Goal: Task Accomplishment & Management: Use online tool/utility

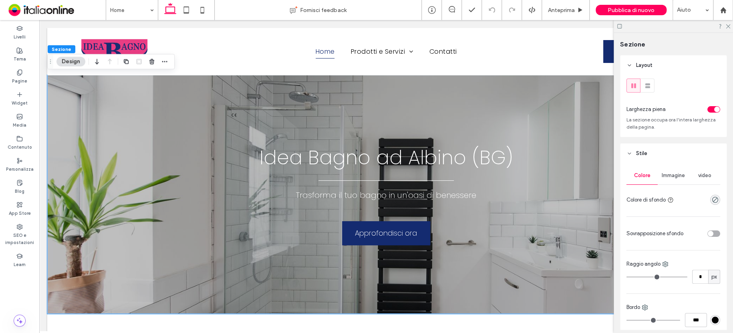
click at [679, 173] on span "Immagine" at bounding box center [673, 175] width 23 height 6
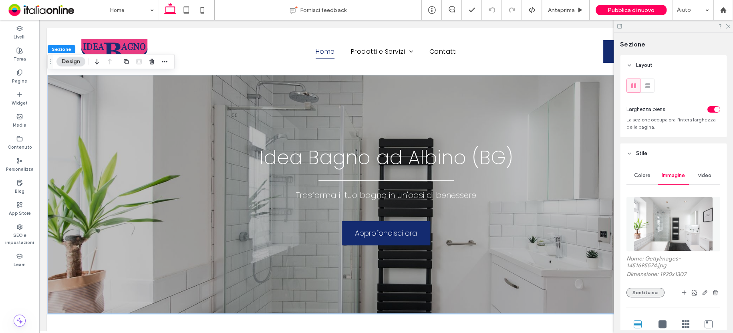
click at [649, 295] on button "Sostituisci" at bounding box center [646, 293] width 38 height 10
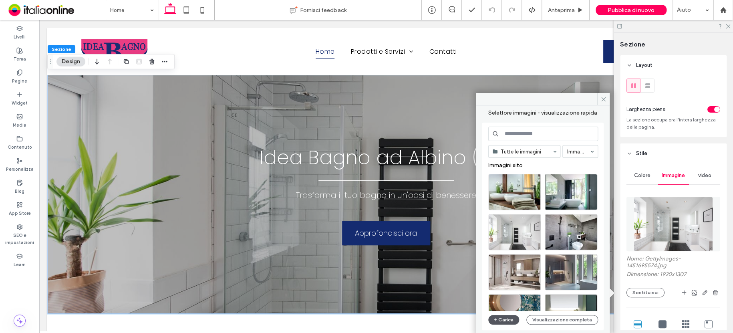
click at [507, 316] on button "Carica" at bounding box center [503, 320] width 31 height 10
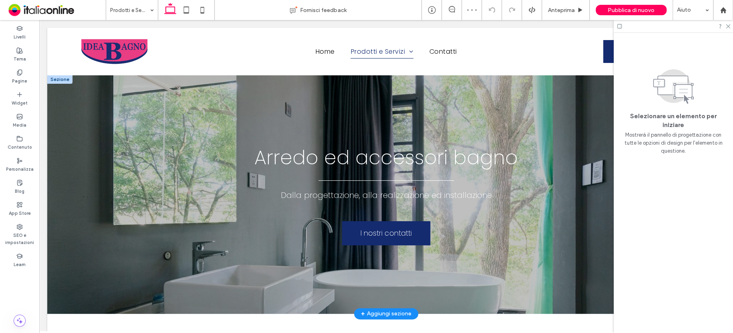
click at [52, 77] on div at bounding box center [59, 79] width 25 height 9
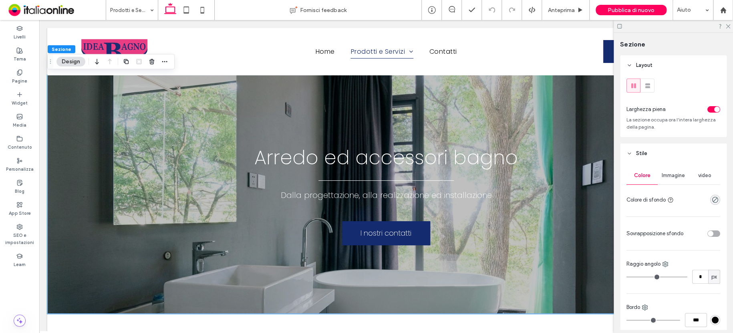
click at [674, 178] on span "Immagine" at bounding box center [673, 175] width 23 height 6
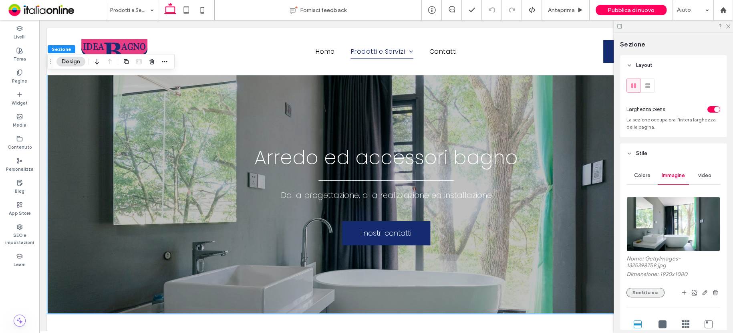
click at [653, 292] on button "Sostituisci" at bounding box center [646, 293] width 38 height 10
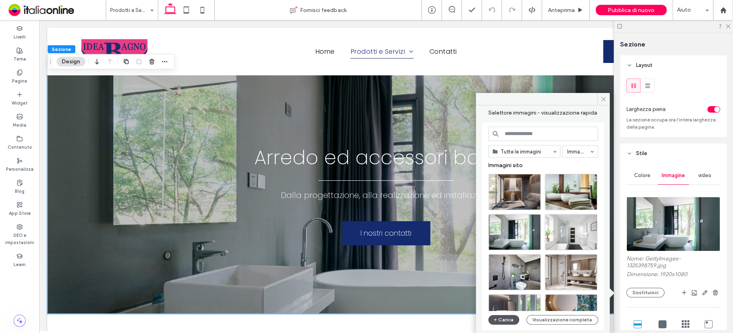
click at [495, 319] on use "button" at bounding box center [495, 319] width 3 height 3
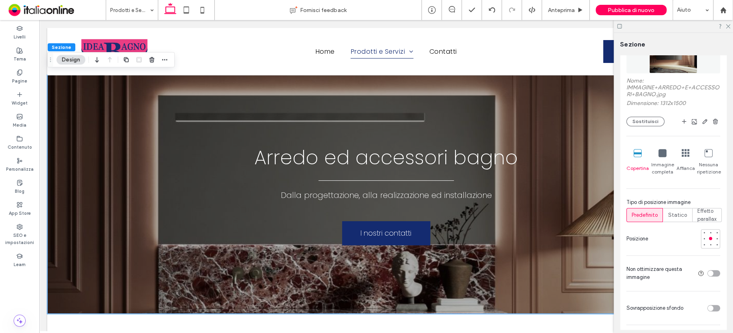
scroll to position [200, 0]
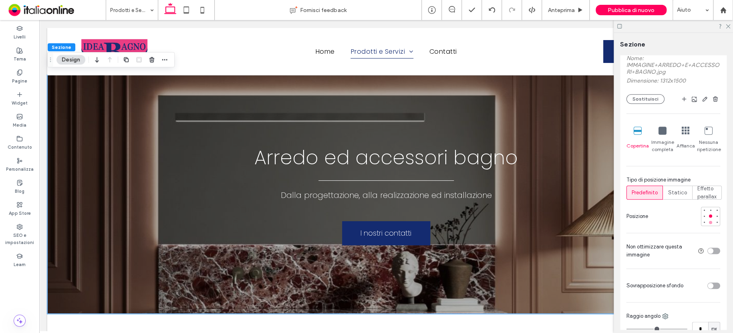
click at [709, 224] on div at bounding box center [710, 222] width 3 height 3
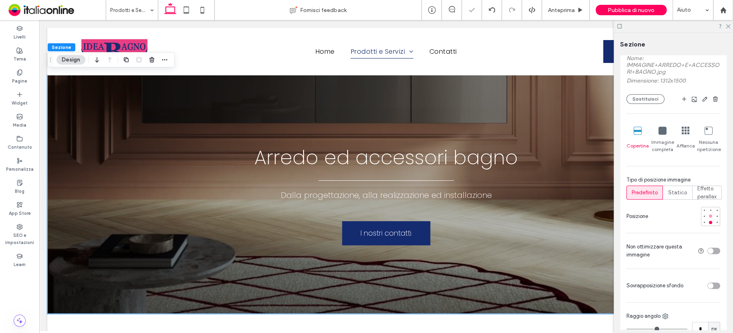
click at [708, 216] on div at bounding box center [711, 216] width 6 height 6
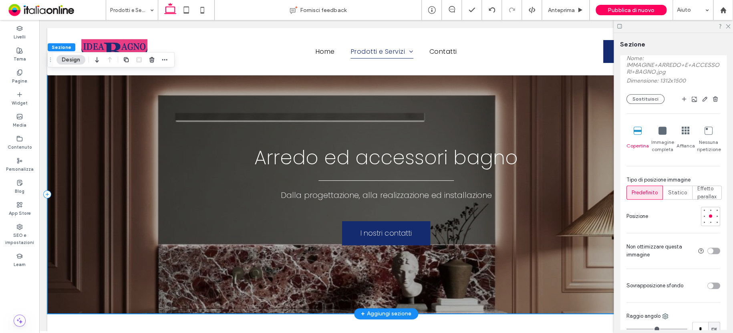
click at [98, 93] on div "Dalla progettazione, alla realizzazione ed installazione I nostri contatti Arre…" at bounding box center [386, 194] width 678 height 239
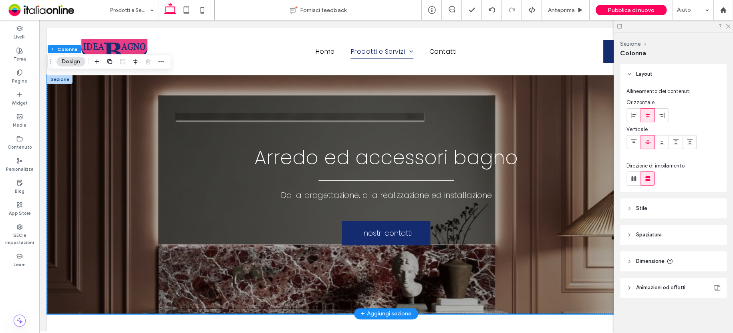
click at [52, 76] on div at bounding box center [59, 79] width 25 height 9
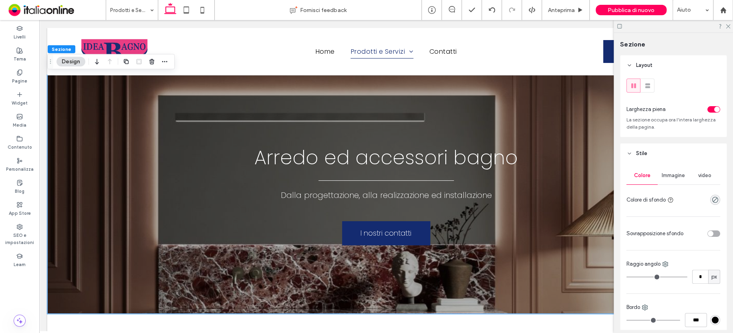
click at [675, 181] on div "Immagine" at bounding box center [673, 176] width 31 height 18
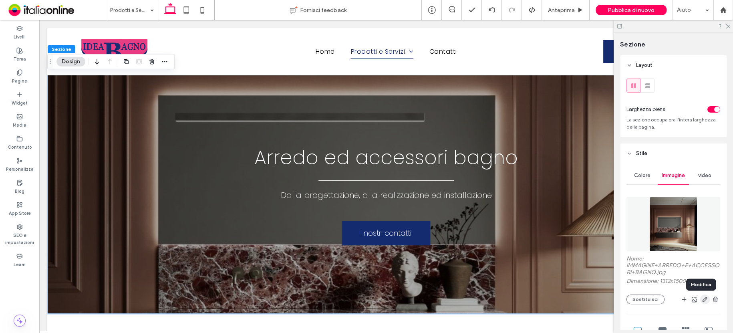
click at [702, 301] on icon "button" at bounding box center [705, 299] width 6 height 6
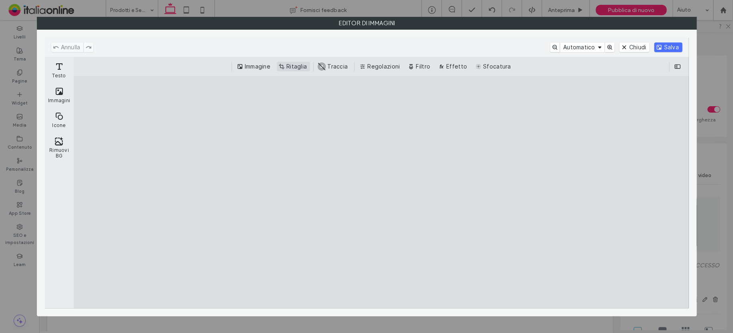
click at [305, 68] on button "Ritaglia" at bounding box center [293, 67] width 33 height 10
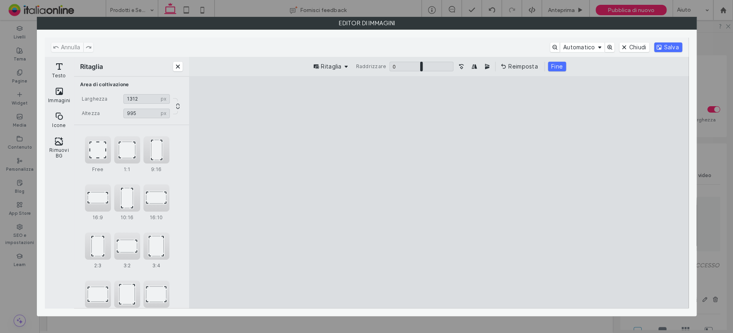
drag, startPoint x: 518, startPoint y: 101, endPoint x: 561, endPoint y: 196, distance: 104.7
click at [439, 192] on cesdk-canvas "Editor / piattaforma / website builder canvas" at bounding box center [439, 192] width 0 height 0
type input "***"
drag, startPoint x: 560, startPoint y: 295, endPoint x: 565, endPoint y: 271, distance: 24.6
click at [439, 192] on cesdk-canvas "Editor / piattaforma / website builder canvas" at bounding box center [439, 192] width 0 height 0
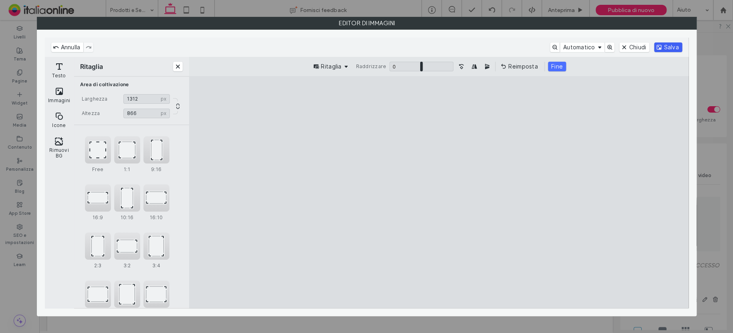
click at [673, 48] on button "Salva" at bounding box center [668, 47] width 28 height 10
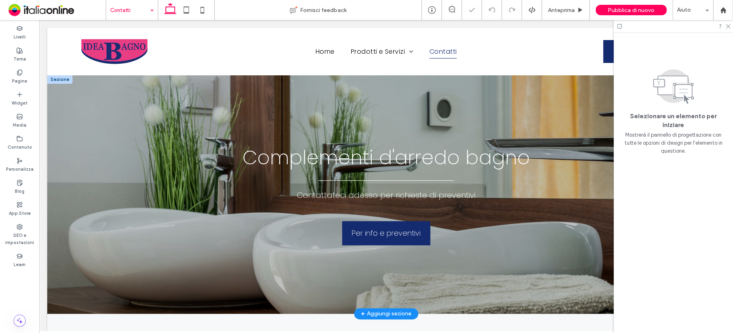
click at [60, 79] on div at bounding box center [59, 79] width 25 height 9
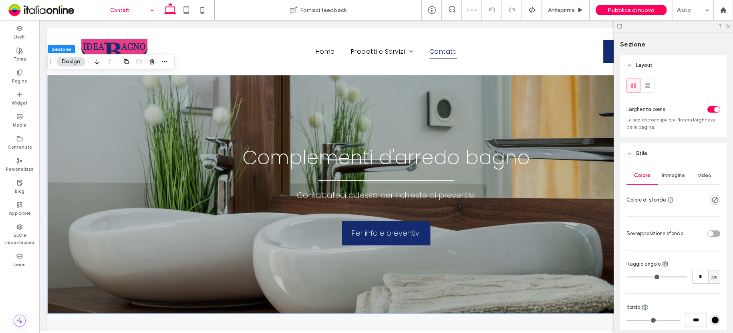
click at [662, 179] on div "Immagine" at bounding box center [673, 176] width 31 height 18
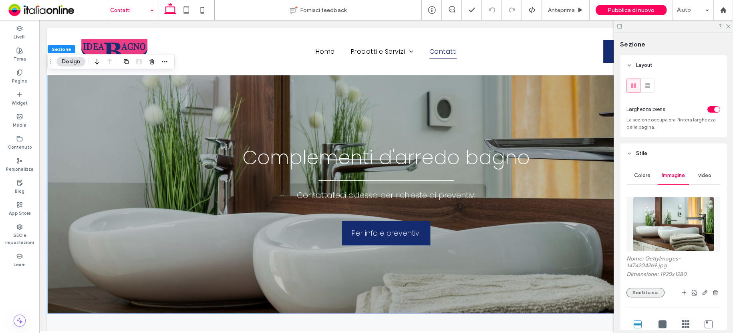
click at [649, 292] on button "Sostituisci" at bounding box center [646, 293] width 38 height 10
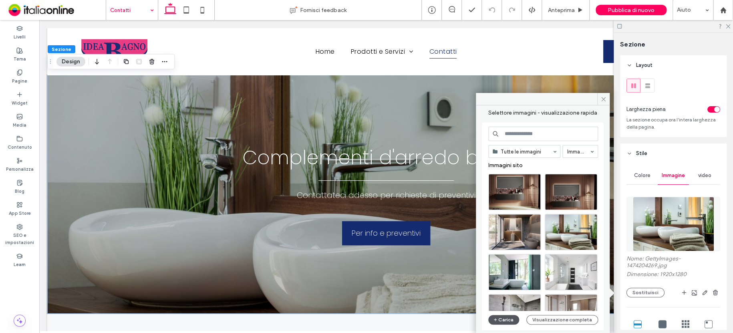
click at [508, 320] on button "Carica" at bounding box center [503, 320] width 31 height 10
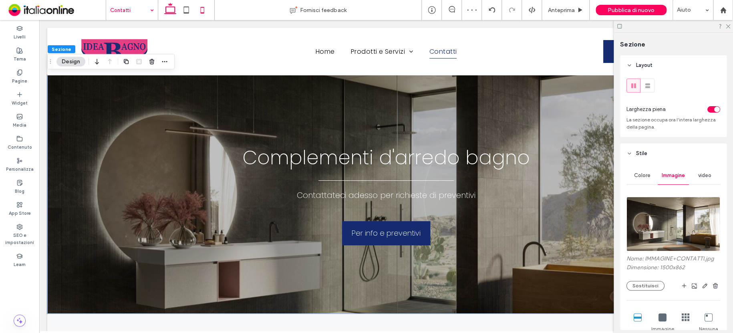
click at [200, 12] on icon at bounding box center [202, 10] width 16 height 16
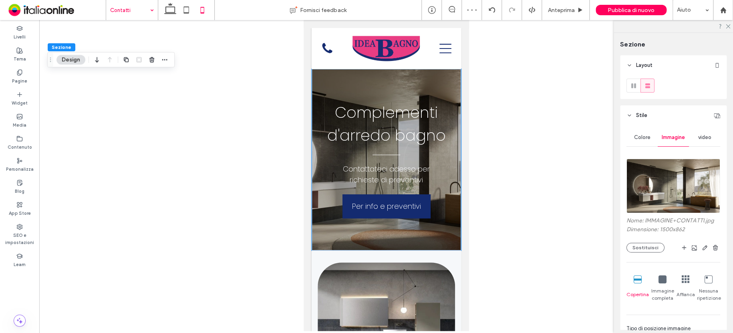
drag, startPoint x: 132, startPoint y: 10, endPoint x: 129, endPoint y: 19, distance: 9.2
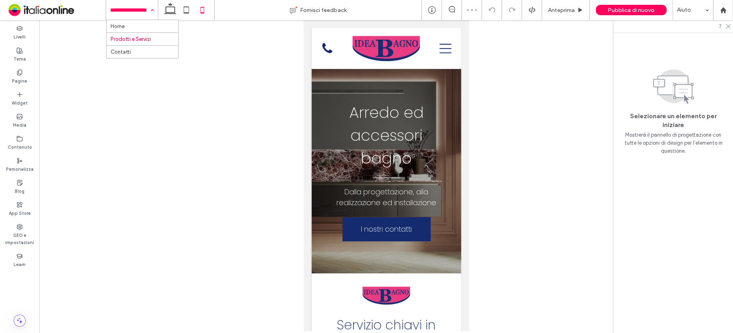
click at [127, 10] on input at bounding box center [130, 10] width 40 height 20
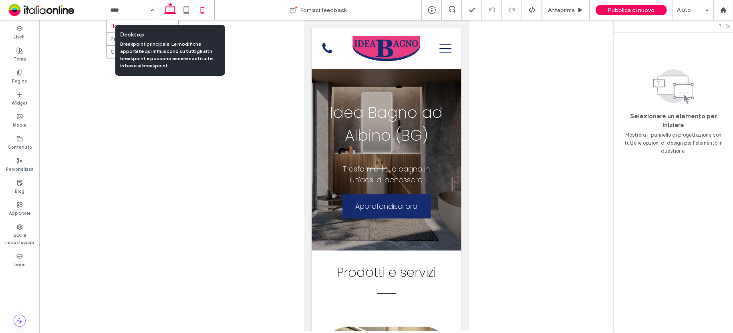
click at [175, 12] on icon at bounding box center [170, 10] width 16 height 16
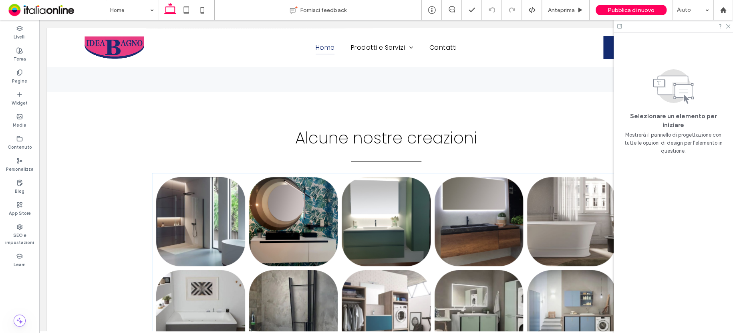
scroll to position [1594, 0]
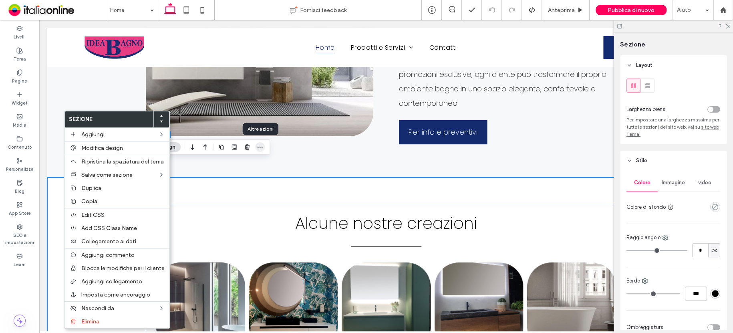
click at [259, 145] on icon "button" at bounding box center [260, 147] width 6 height 6
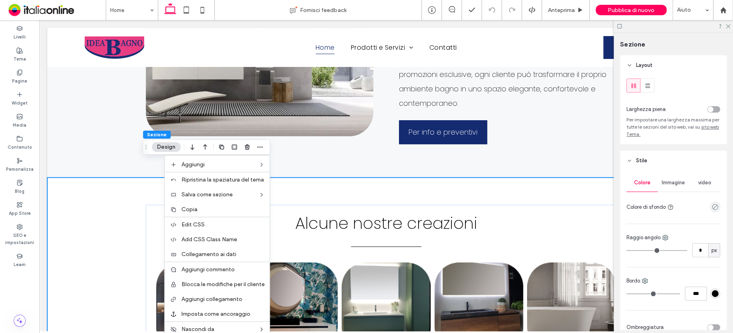
click at [64, 177] on div "Alcune nostre creazioni Button Button Button Button Button Button Button Button…" at bounding box center [386, 329] width 678 height 304
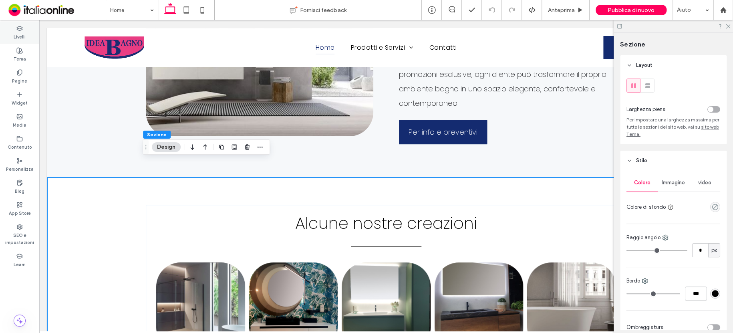
click at [14, 29] on div "Livelli" at bounding box center [19, 33] width 39 height 22
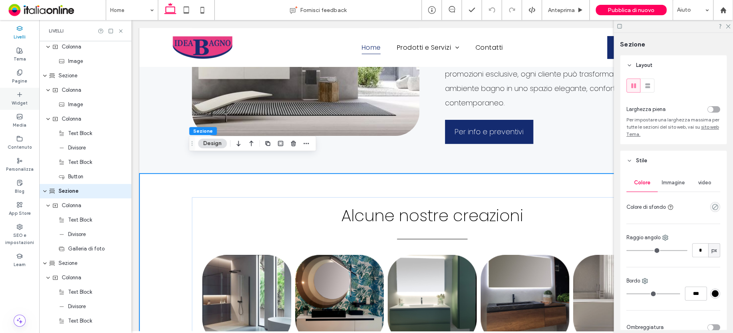
scroll to position [885, 0]
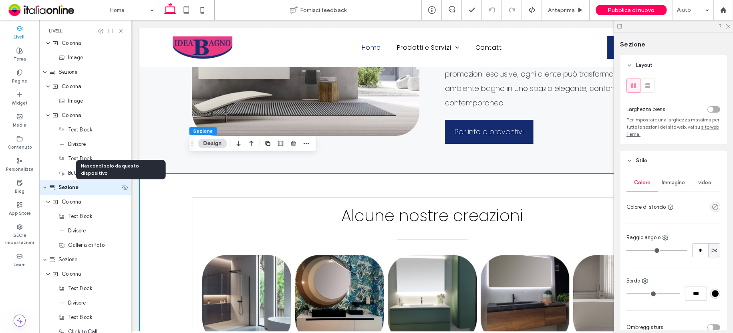
drag, startPoint x: 120, startPoint y: 186, endPoint x: 126, endPoint y: 186, distance: 6.0
click at [122, 186] on use at bounding box center [125, 187] width 6 height 5
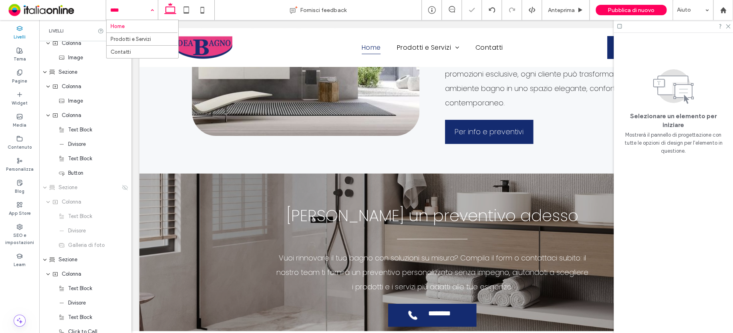
drag, startPoint x: 126, startPoint y: 10, endPoint x: 127, endPoint y: 19, distance: 9.4
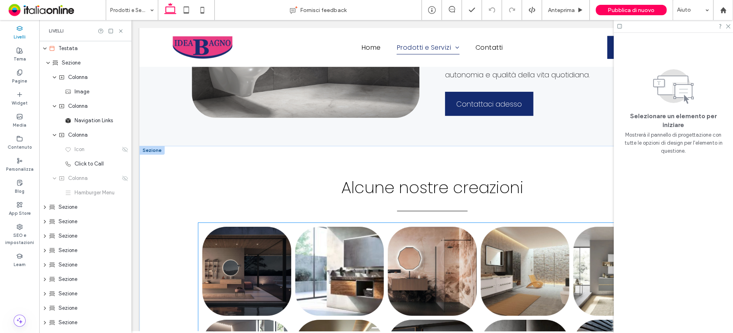
scroll to position [4279, 0]
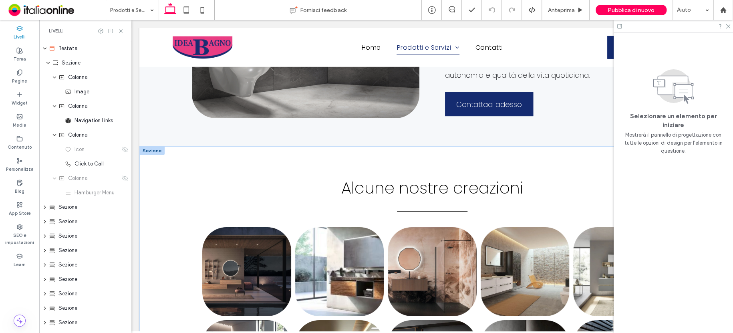
click at [147, 146] on div at bounding box center [151, 150] width 25 height 9
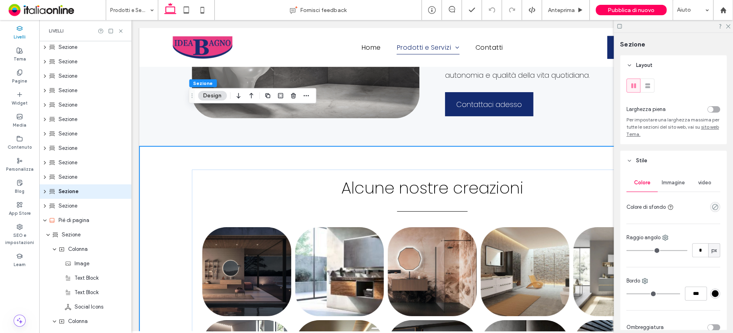
scroll to position [308, 0]
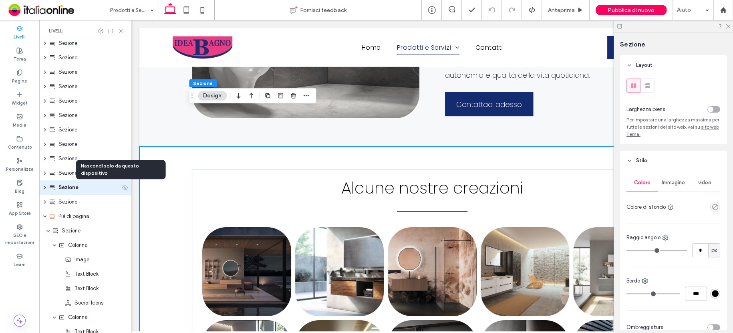
click at [123, 187] on use at bounding box center [125, 187] width 6 height 5
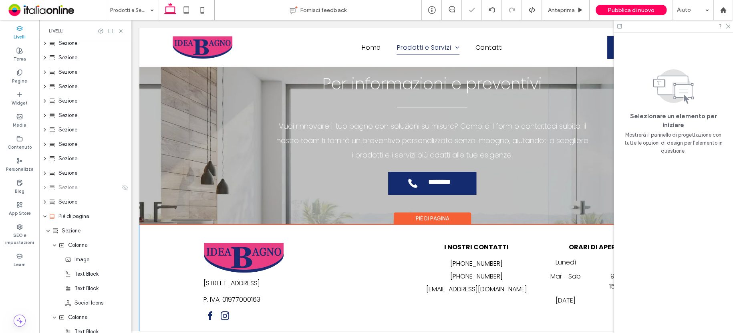
scroll to position [4386, 0]
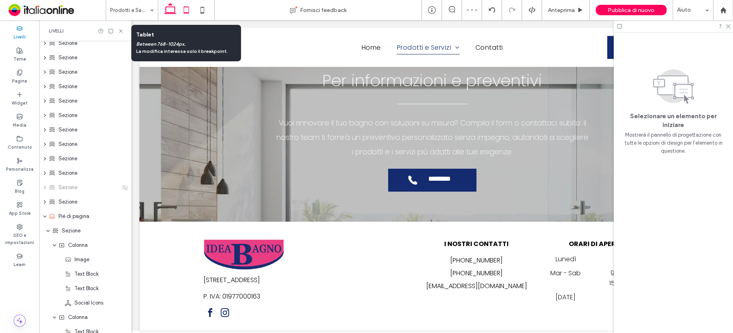
click at [184, 10] on icon at bounding box center [186, 10] width 16 height 16
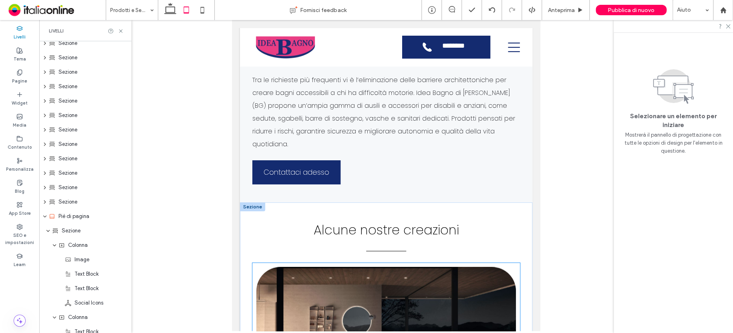
scroll to position [4754, 0]
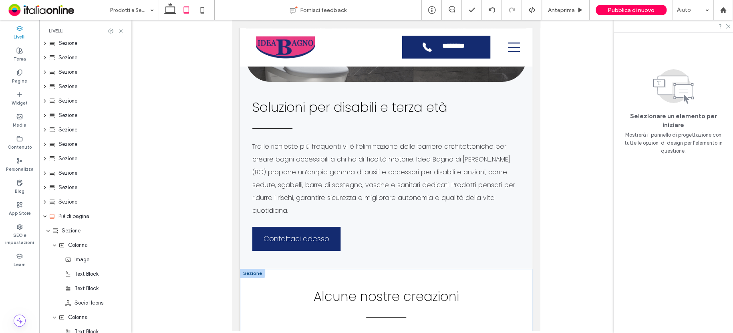
click at [254, 269] on div at bounding box center [252, 273] width 25 height 9
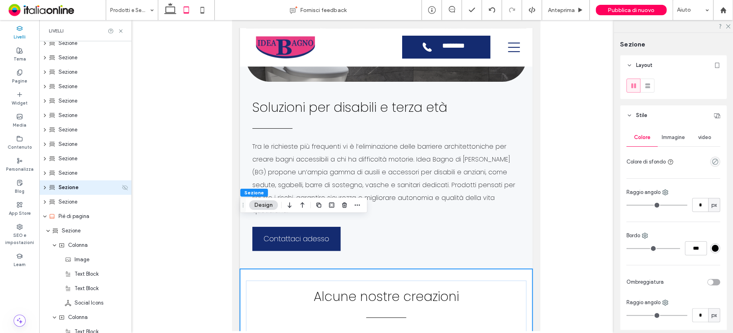
click at [116, 185] on div "Sezione" at bounding box center [85, 187] width 92 height 14
click at [122, 186] on icon at bounding box center [125, 187] width 6 height 6
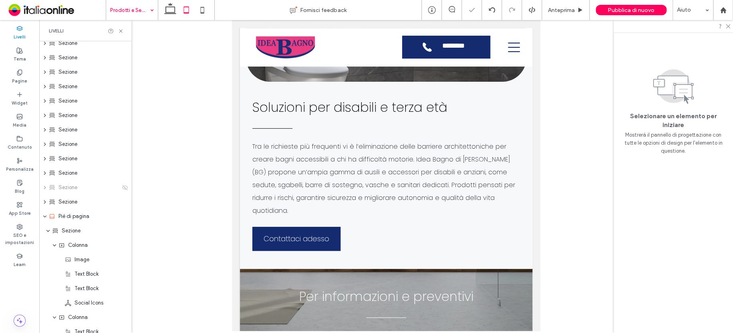
drag, startPoint x: 135, startPoint y: 9, endPoint x: 135, endPoint y: 16, distance: 7.6
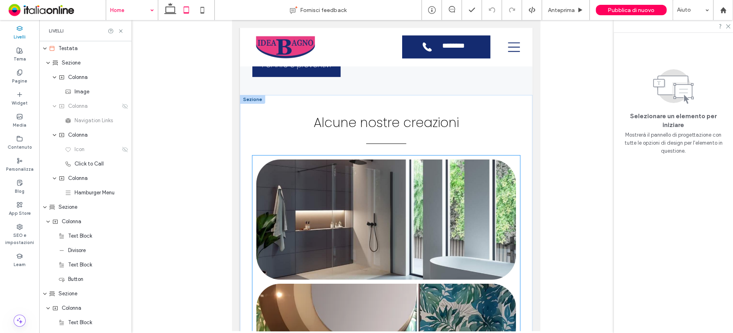
scroll to position [2516, 0]
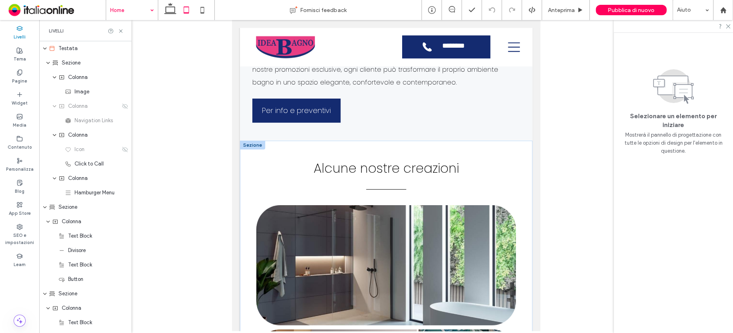
click at [247, 141] on div at bounding box center [252, 145] width 25 height 9
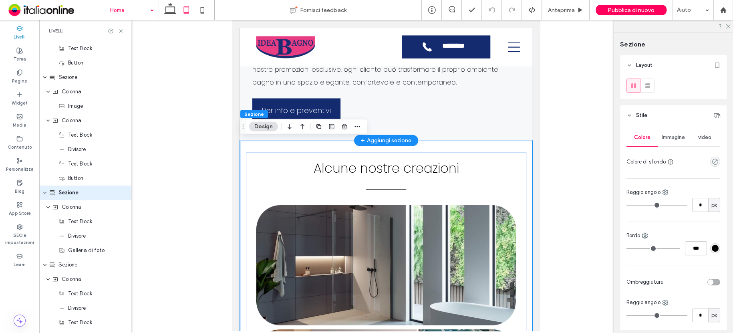
scroll to position [885, 0]
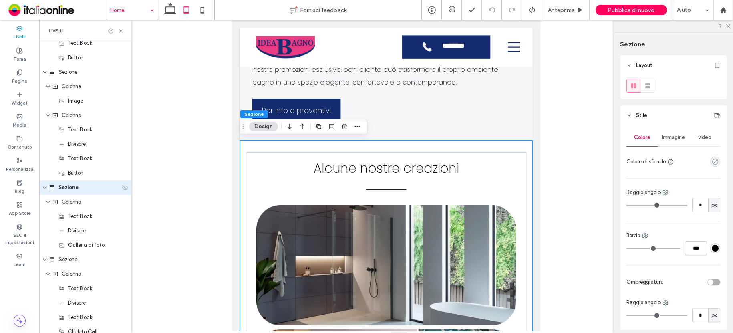
click at [122, 186] on use at bounding box center [125, 187] width 6 height 5
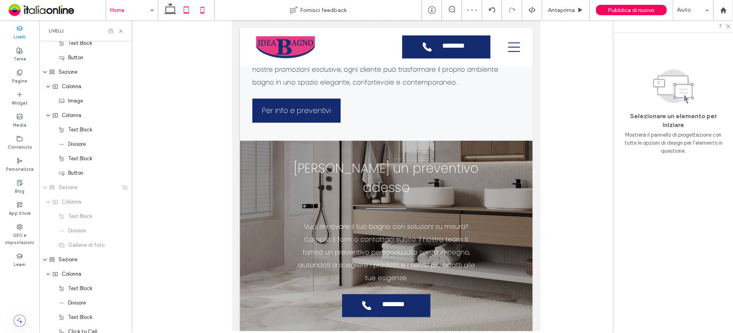
click at [205, 6] on icon at bounding box center [202, 10] width 16 height 16
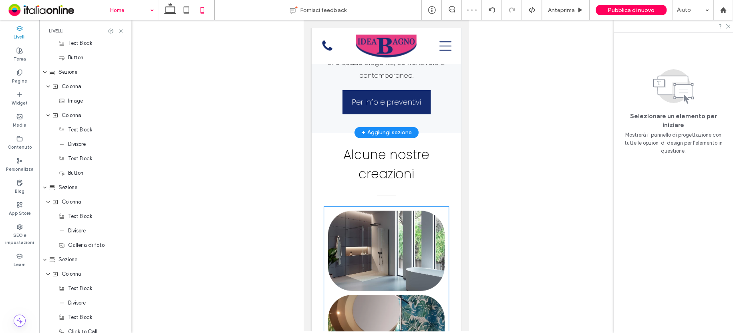
scroll to position [2601, 0]
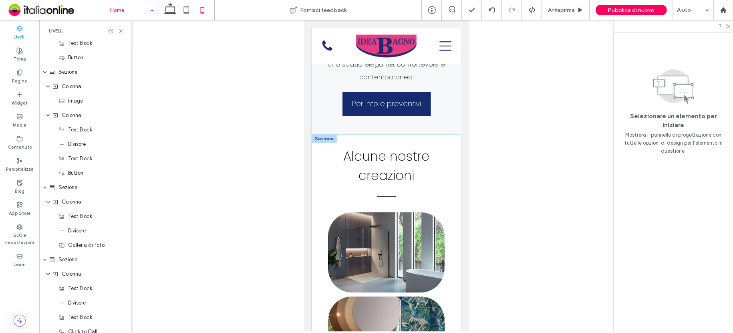
click at [326, 143] on div at bounding box center [323, 138] width 25 height 9
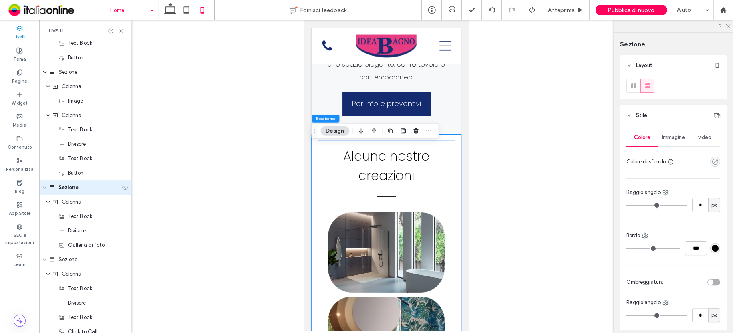
click at [122, 187] on icon at bounding box center [125, 187] width 6 height 6
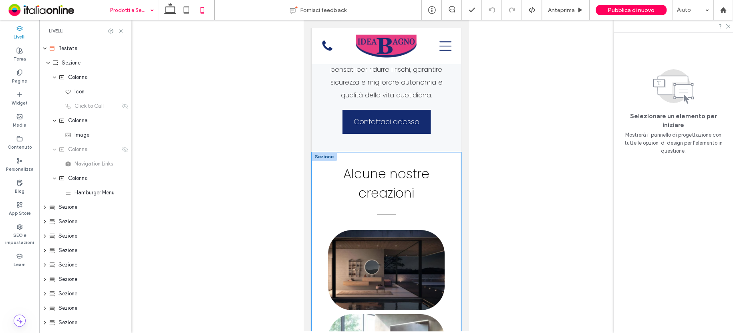
scroll to position [5963, 0]
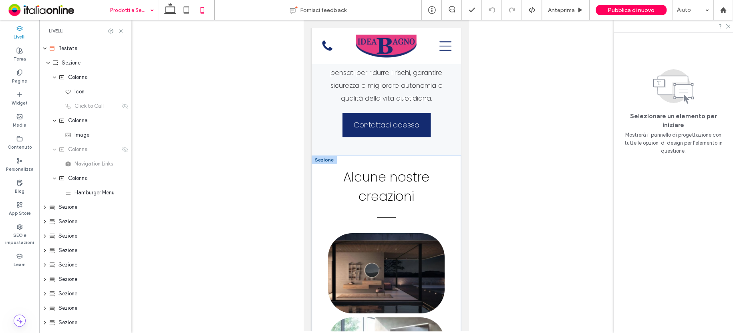
click at [326, 164] on div at bounding box center [323, 159] width 25 height 9
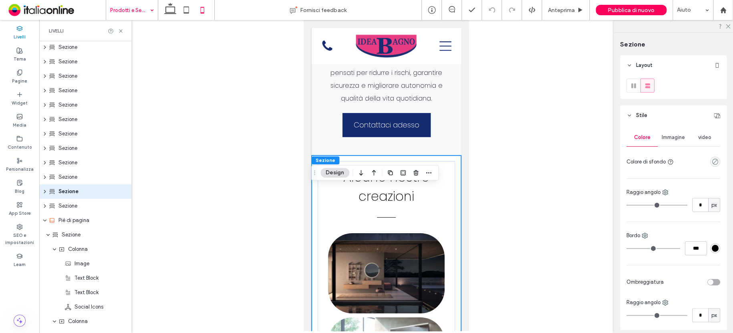
scroll to position [308, 0]
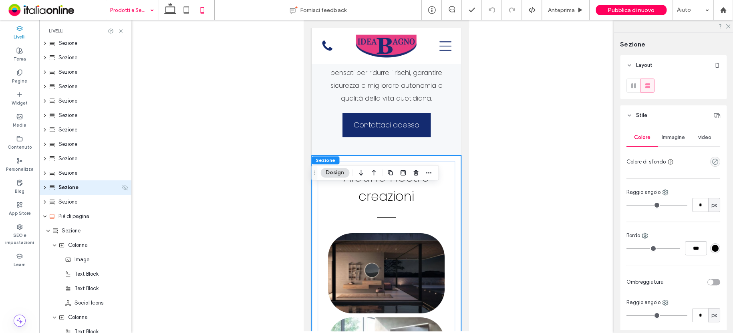
click at [122, 186] on icon at bounding box center [125, 187] width 6 height 6
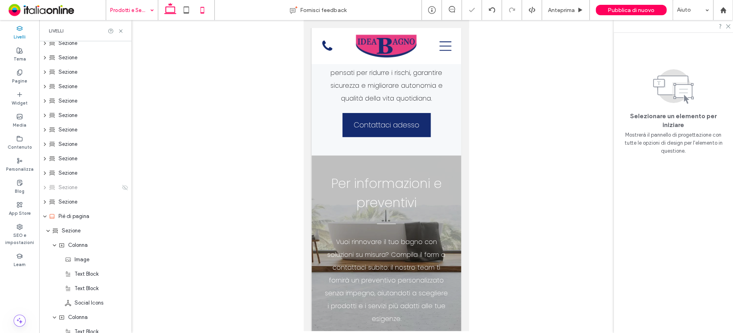
click at [167, 10] on icon at bounding box center [170, 10] width 16 height 16
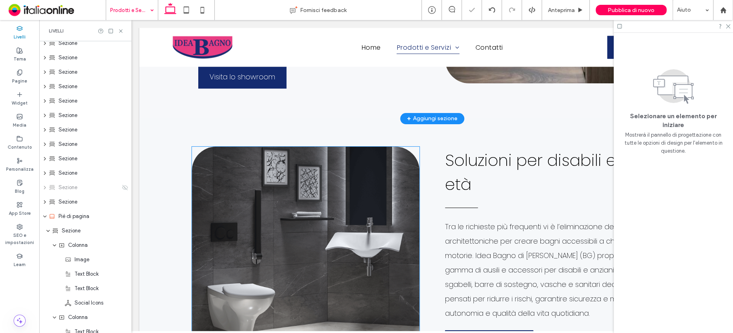
scroll to position [3899, 0]
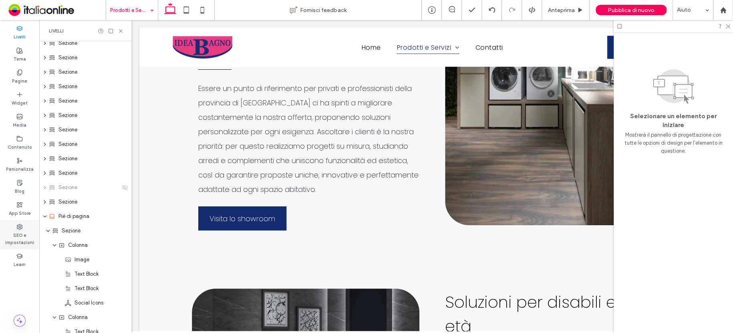
click at [20, 230] on label "SEO e impostazioni" at bounding box center [19, 238] width 39 height 16
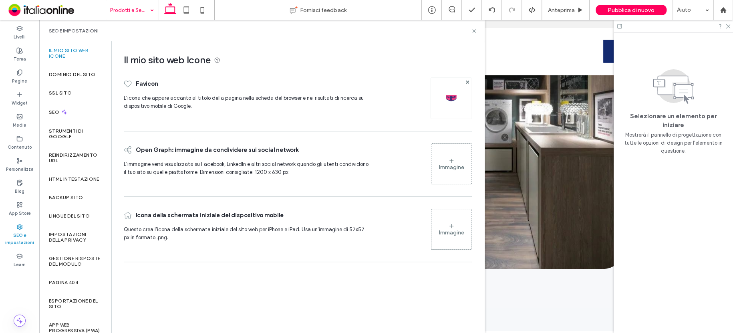
scroll to position [4005, 0]
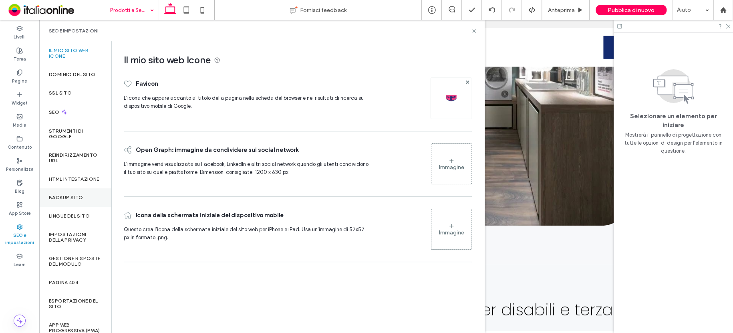
click at [77, 200] on label "Backup sito" at bounding box center [66, 198] width 34 height 6
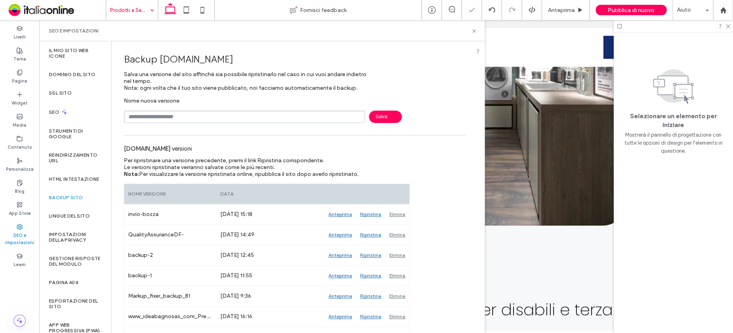
click at [265, 117] on input "text" at bounding box center [244, 117] width 241 height 12
type input "**********"
